Goal: Task Accomplishment & Management: Manage account settings

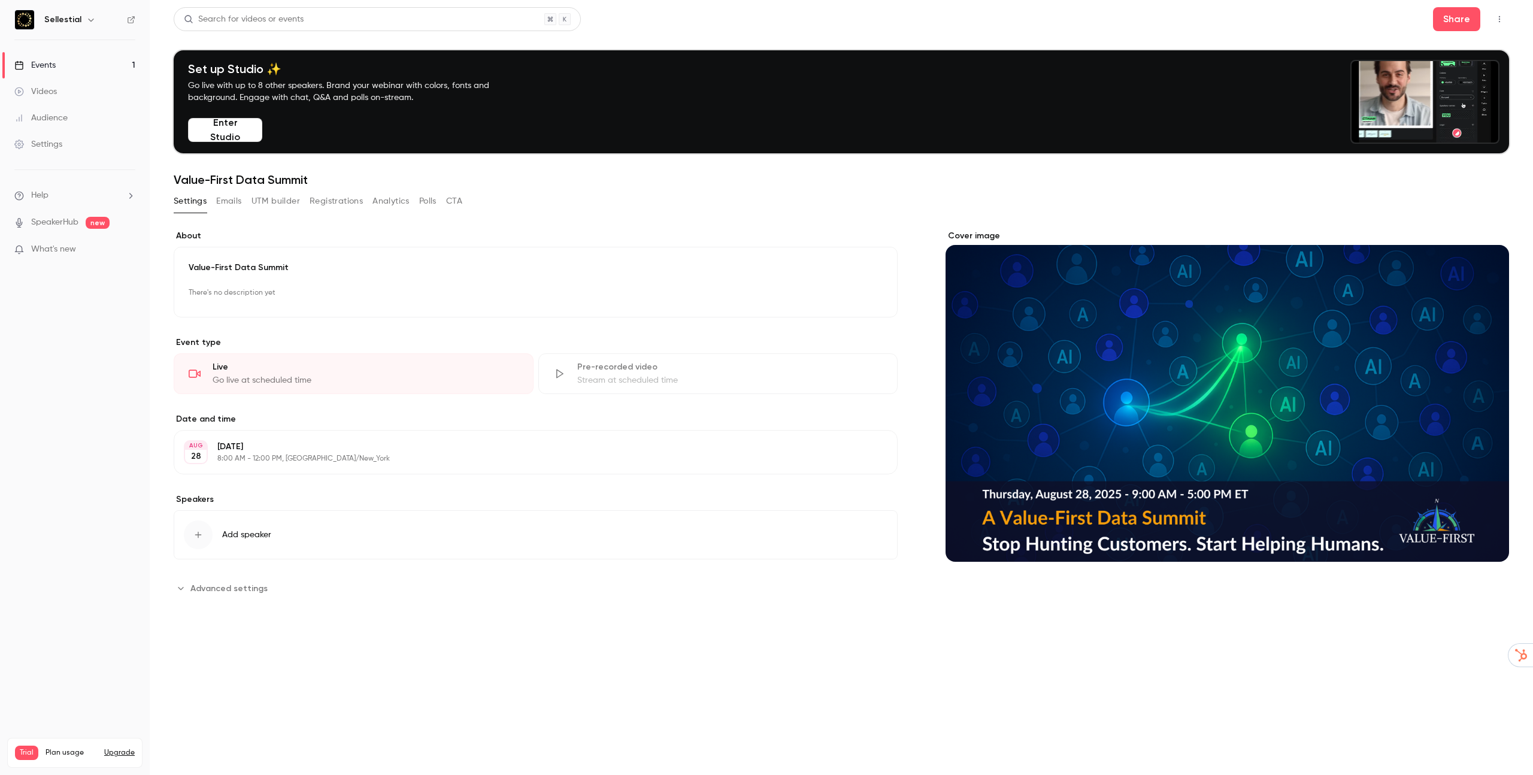
click at [45, 62] on div "Events" at bounding box center [34, 65] width 41 height 12
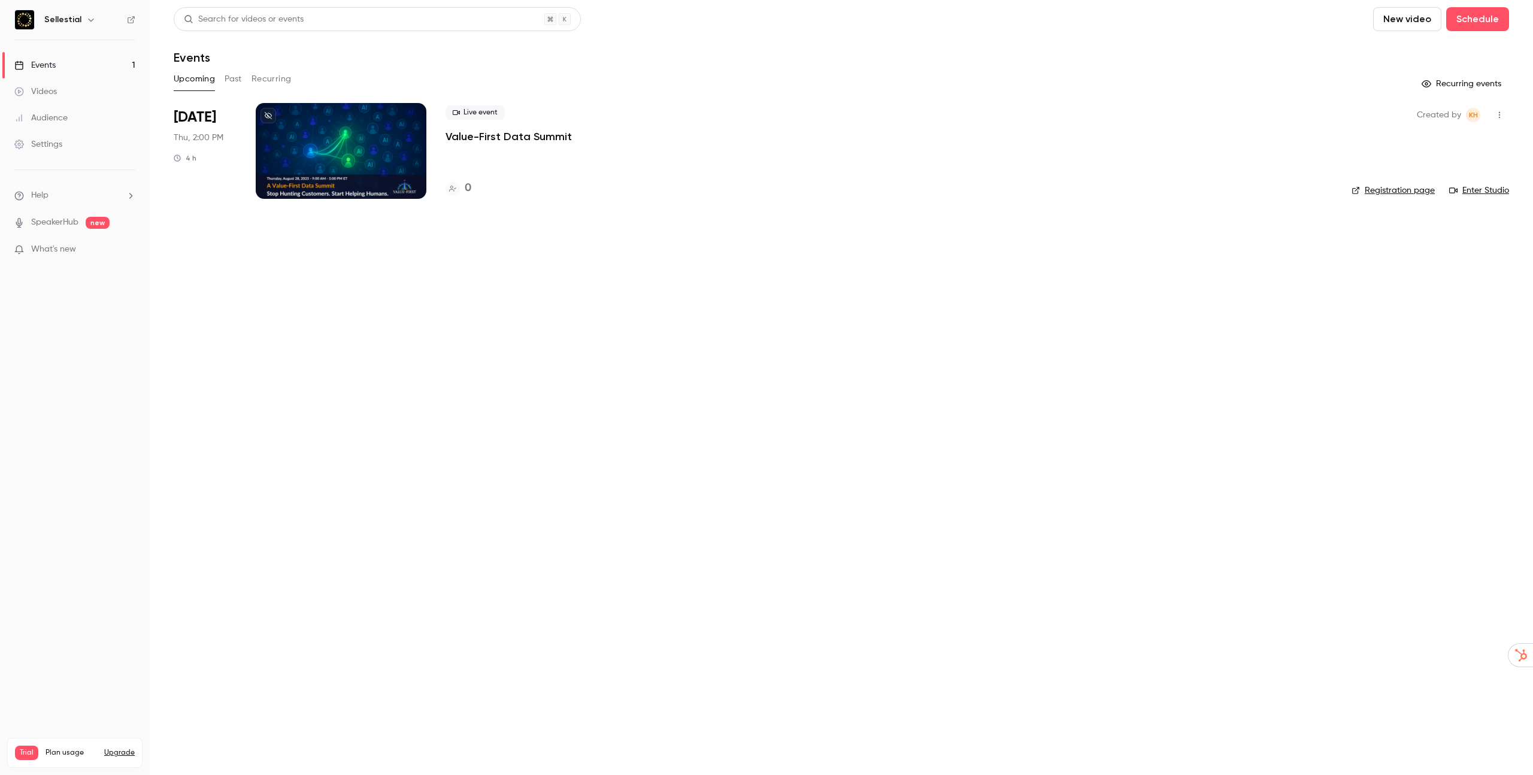
click at [473, 137] on p "Value-First Data Summit" at bounding box center [509, 136] width 126 height 14
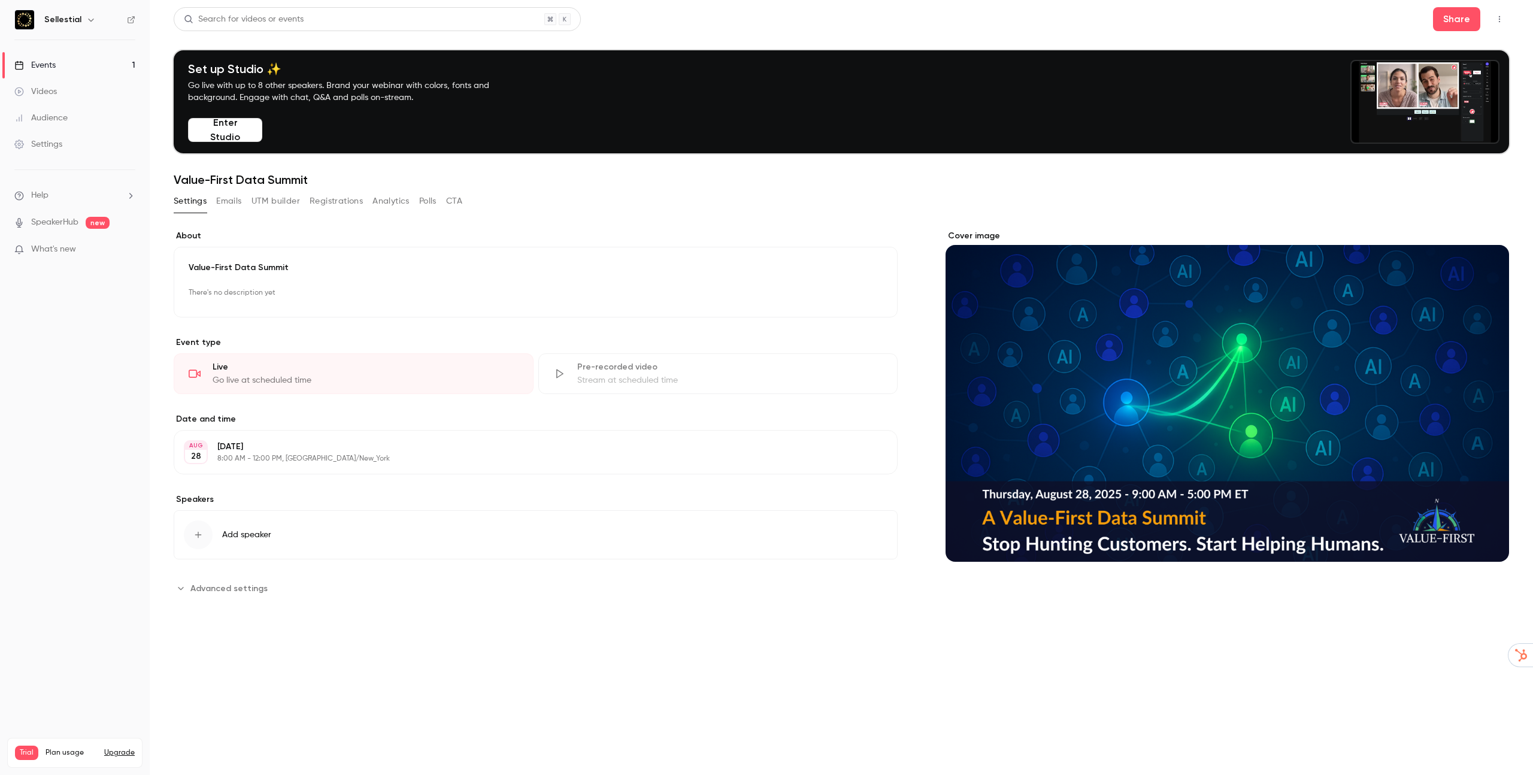
click at [1117, 99] on div "Set up Studio ✨ Go live with up to 8 other speakers. Brand your webinar with co…" at bounding box center [842, 101] width 1336 height 103
click at [343, 201] on button "Registrations" at bounding box center [336, 201] width 53 height 19
